Goal: Navigation & Orientation: Find specific page/section

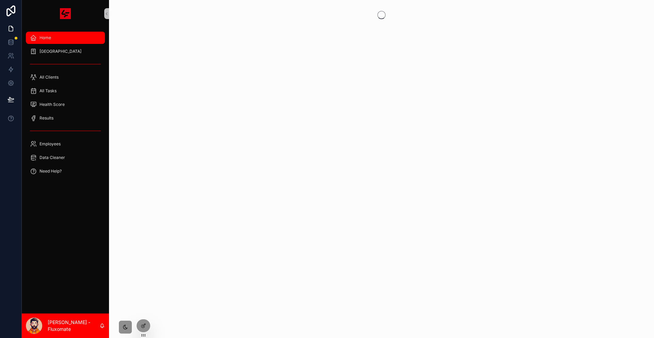
drag, startPoint x: 58, startPoint y: 46, endPoint x: 58, endPoint y: 29, distance: 16.7
click at [58, 32] on div "Home" at bounding box center [65, 37] width 71 height 11
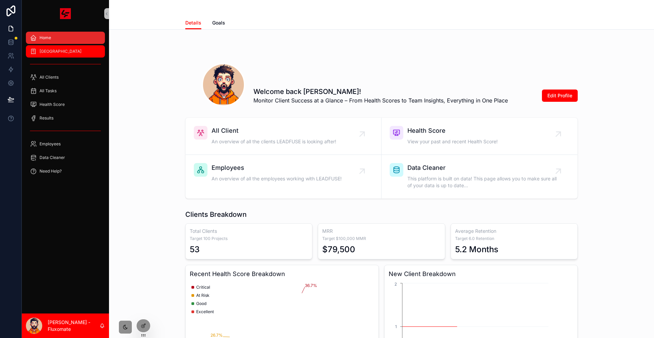
scroll to position [102, 0]
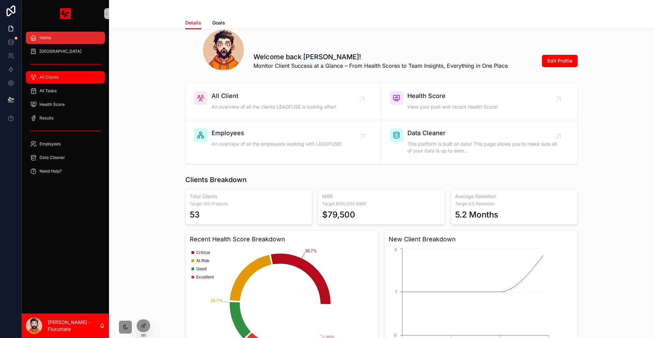
click at [57, 72] on div "All Clients" at bounding box center [65, 77] width 71 height 11
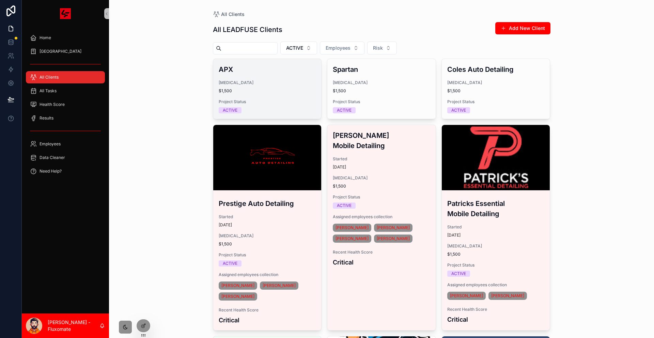
click at [281, 80] on div "[MEDICAL_DATA] $1,500" at bounding box center [267, 87] width 97 height 14
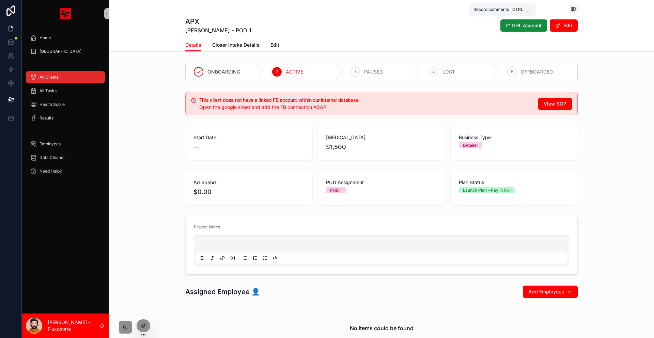
click at [570, 10] on icon "scrollable content" at bounding box center [572, 8] width 5 height 5
